Goal: Information Seeking & Learning: Find contact information

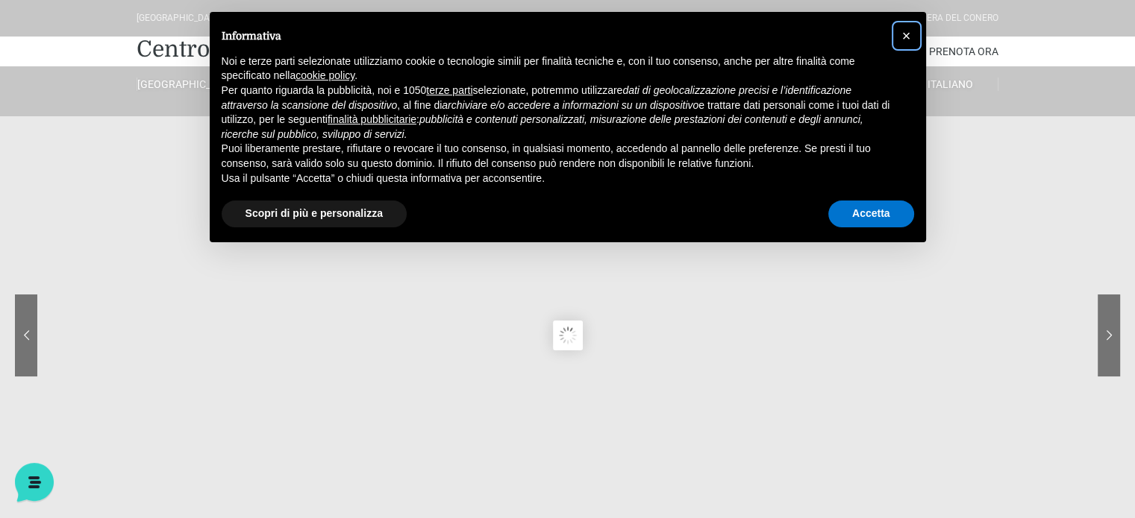
click at [904, 39] on span "×" at bounding box center [906, 36] width 9 height 16
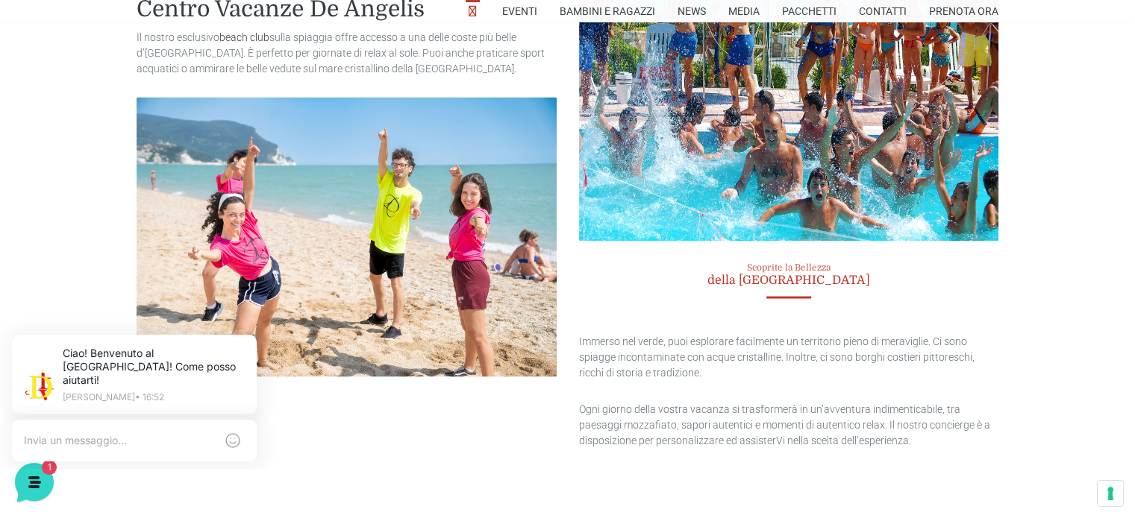
scroll to position [4506, 0]
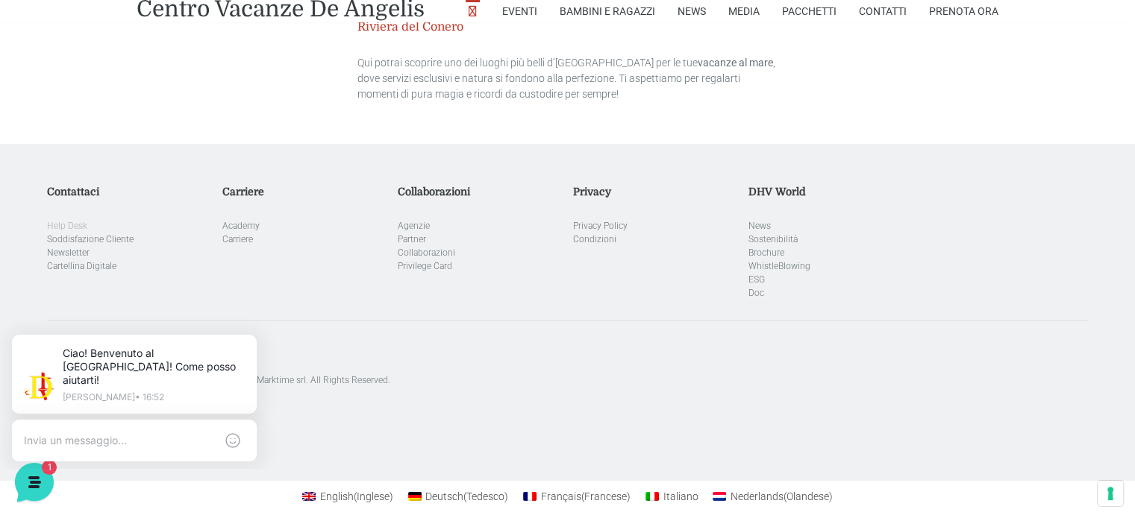
click at [66, 221] on link "Help Desk" at bounding box center [67, 226] width 40 height 10
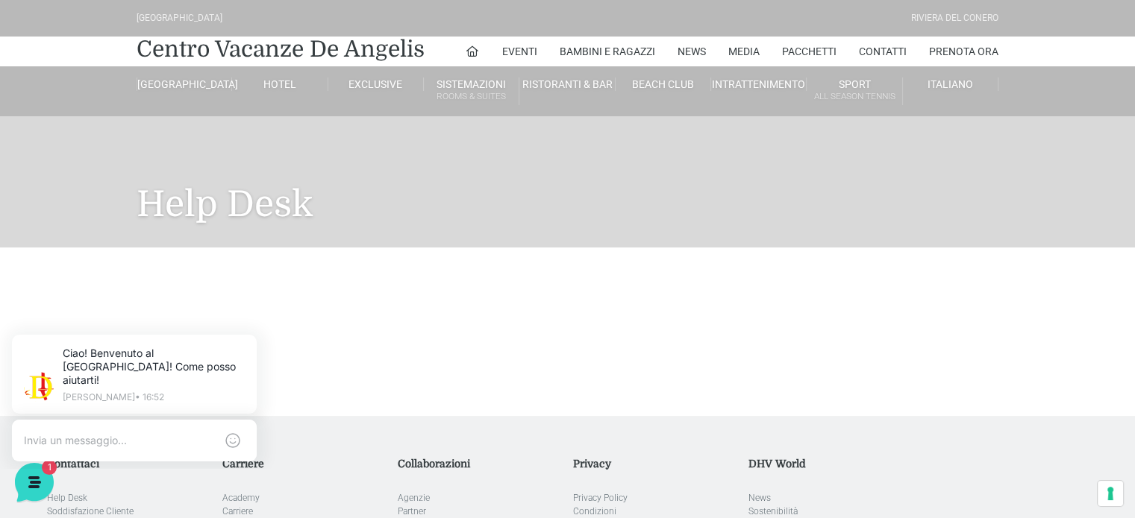
click at [66, 207] on div "Help Desk" at bounding box center [567, 181] width 1135 height 131
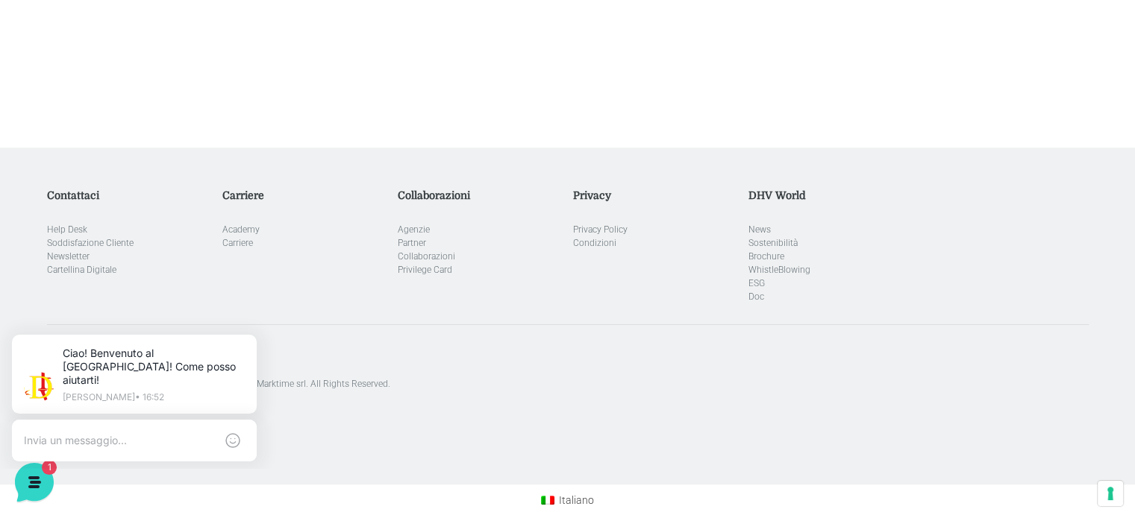
scroll to position [288, 0]
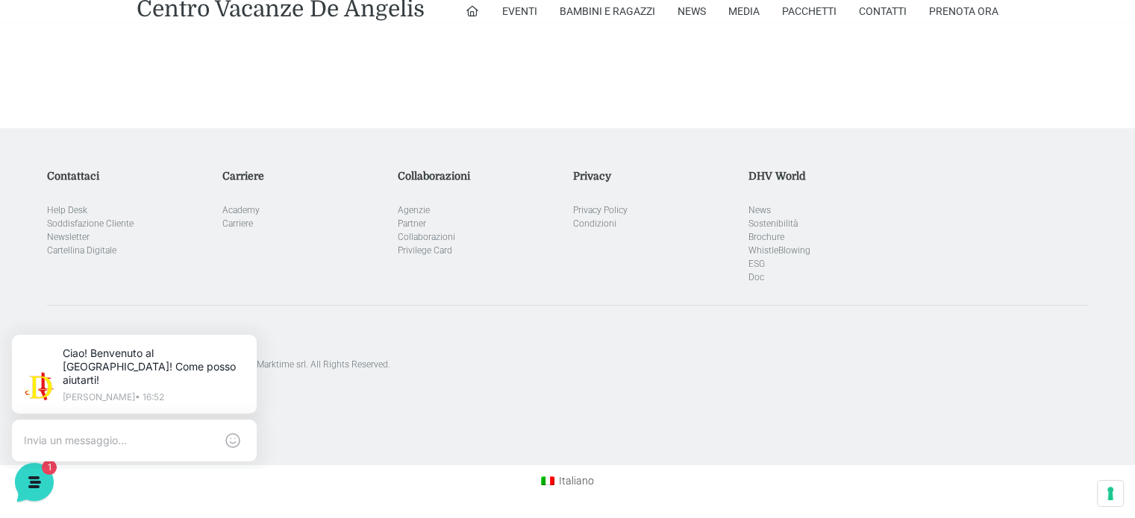
click at [56, 215] on li "Help Desk" at bounding box center [129, 210] width 164 height 13
